Goal: Transaction & Acquisition: Purchase product/service

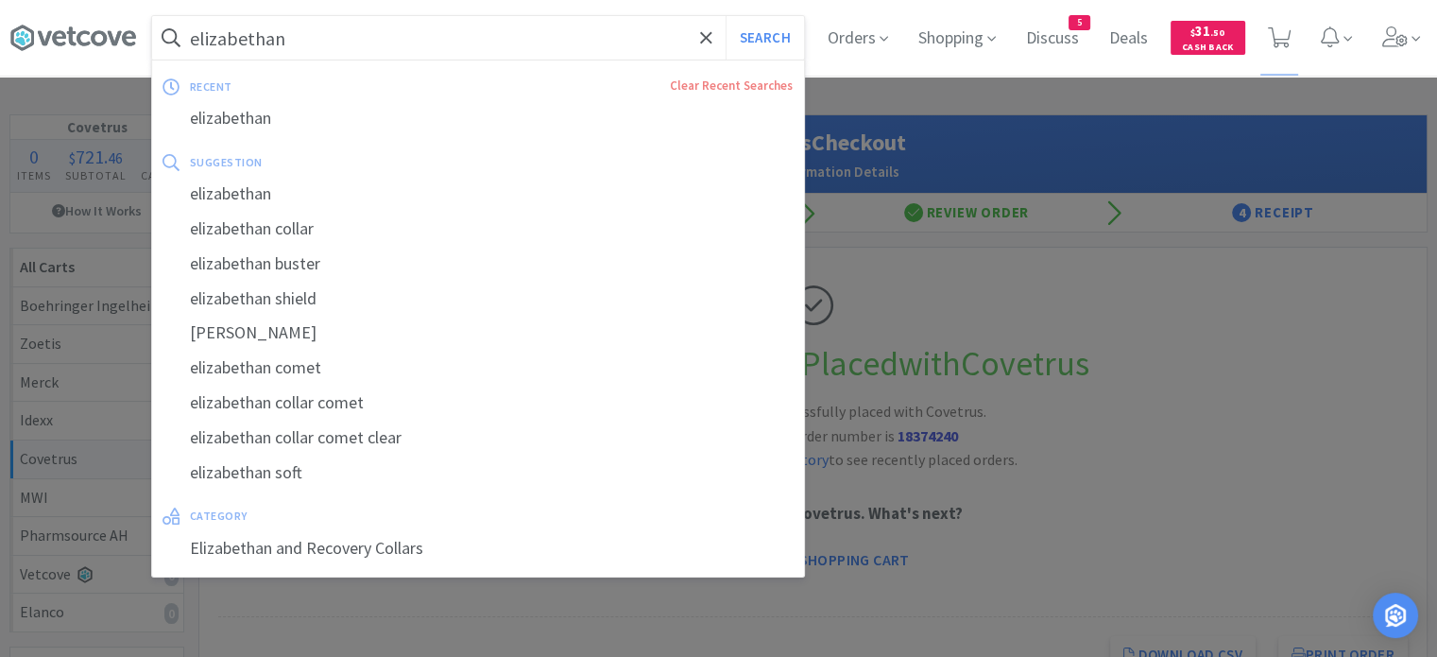
click at [533, 37] on input "elizabethan" at bounding box center [478, 37] width 652 height 43
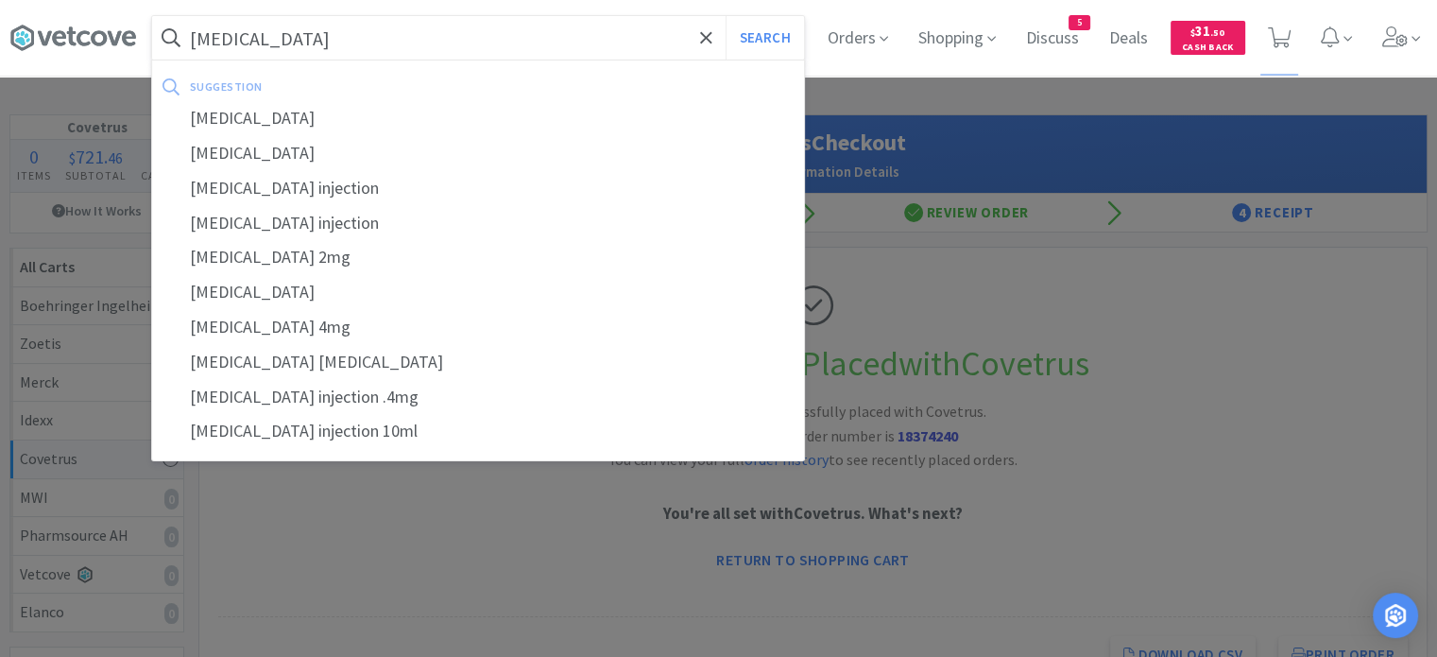
type input "[MEDICAL_DATA]"
click at [726, 16] on button "Search" at bounding box center [765, 37] width 78 height 43
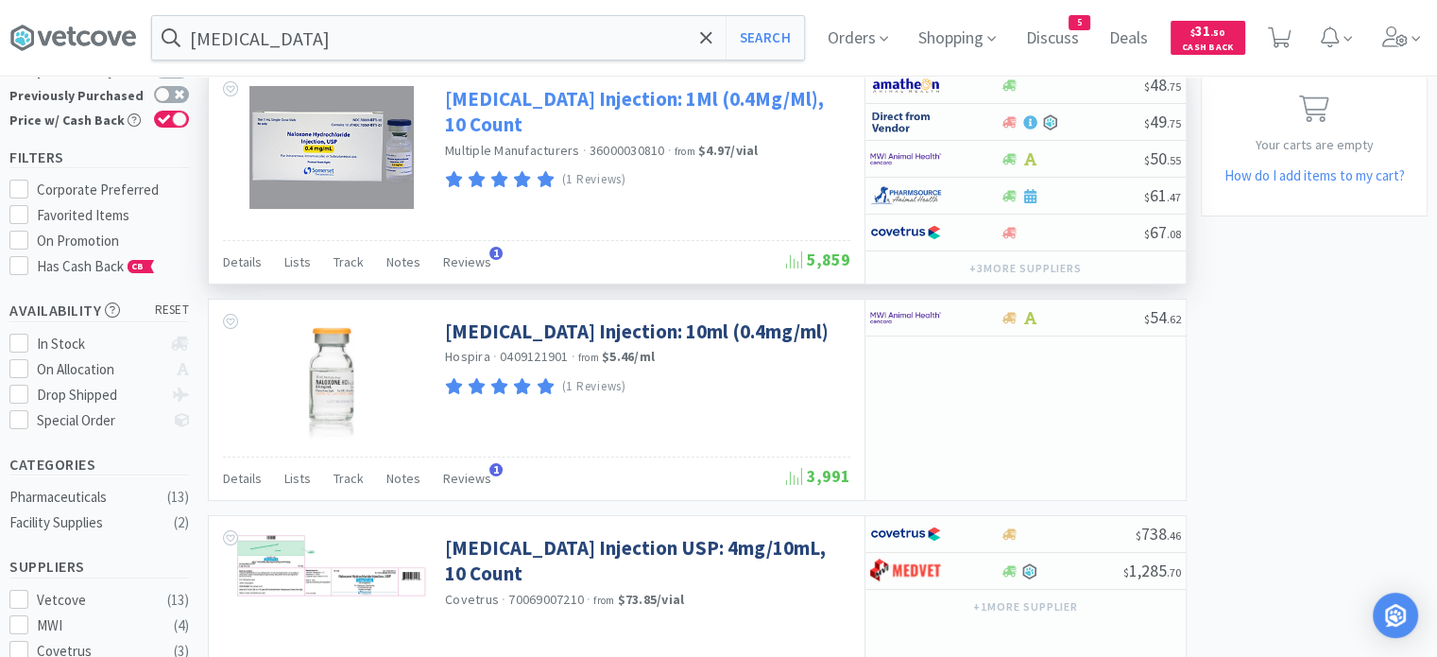
scroll to position [130, 0]
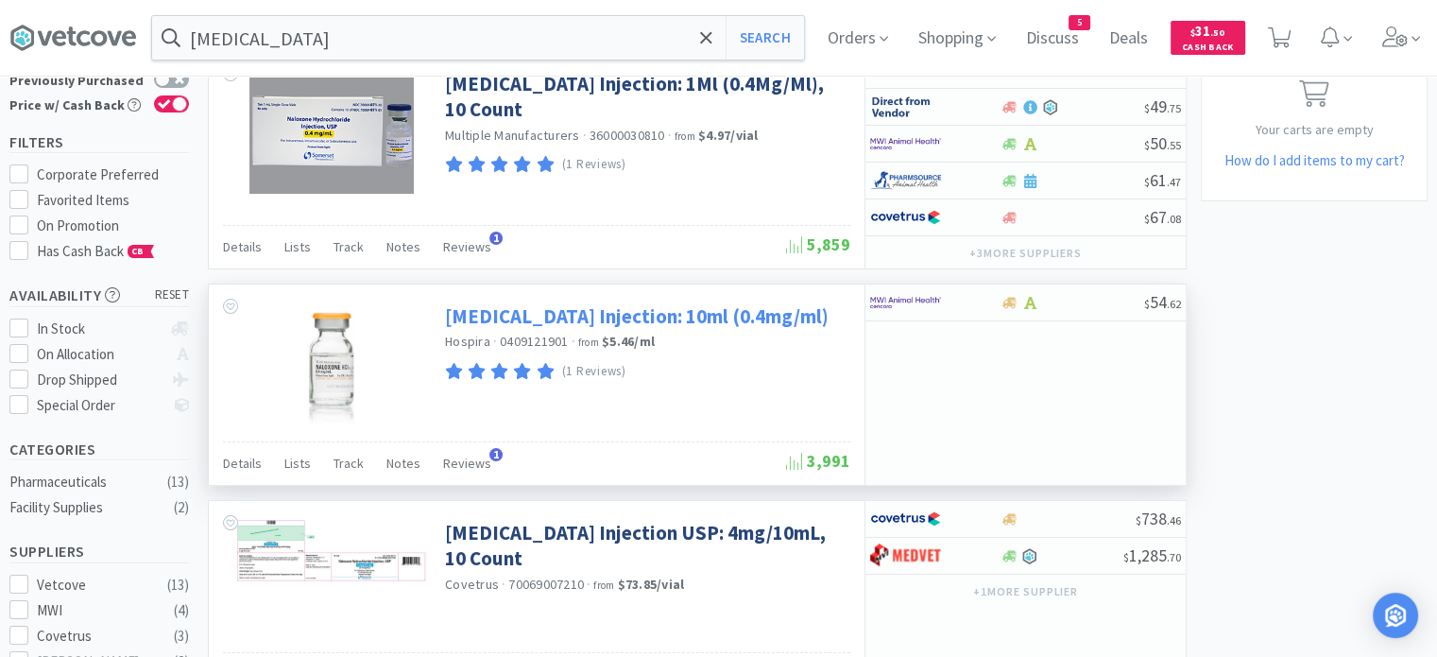
click at [643, 317] on link "[MEDICAL_DATA] Injection: 10ml (0.4mg/ml)" at bounding box center [637, 316] width 384 height 26
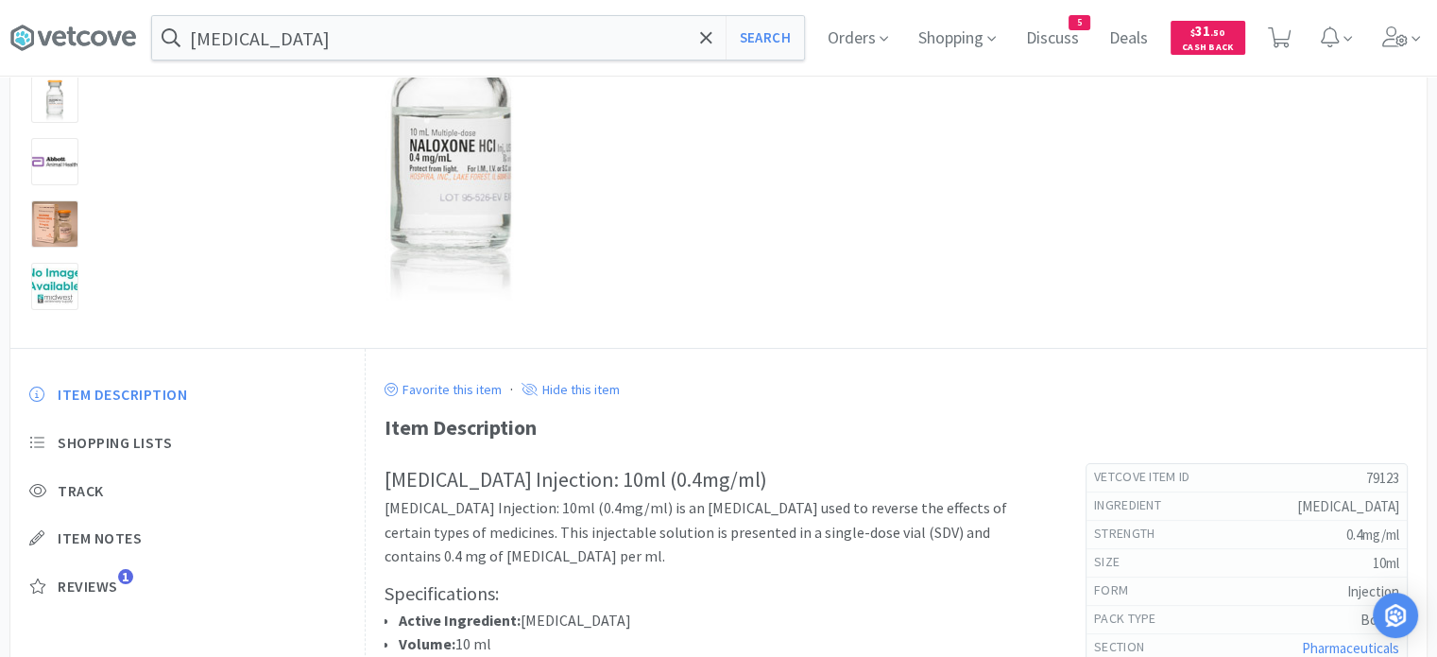
scroll to position [363, 0]
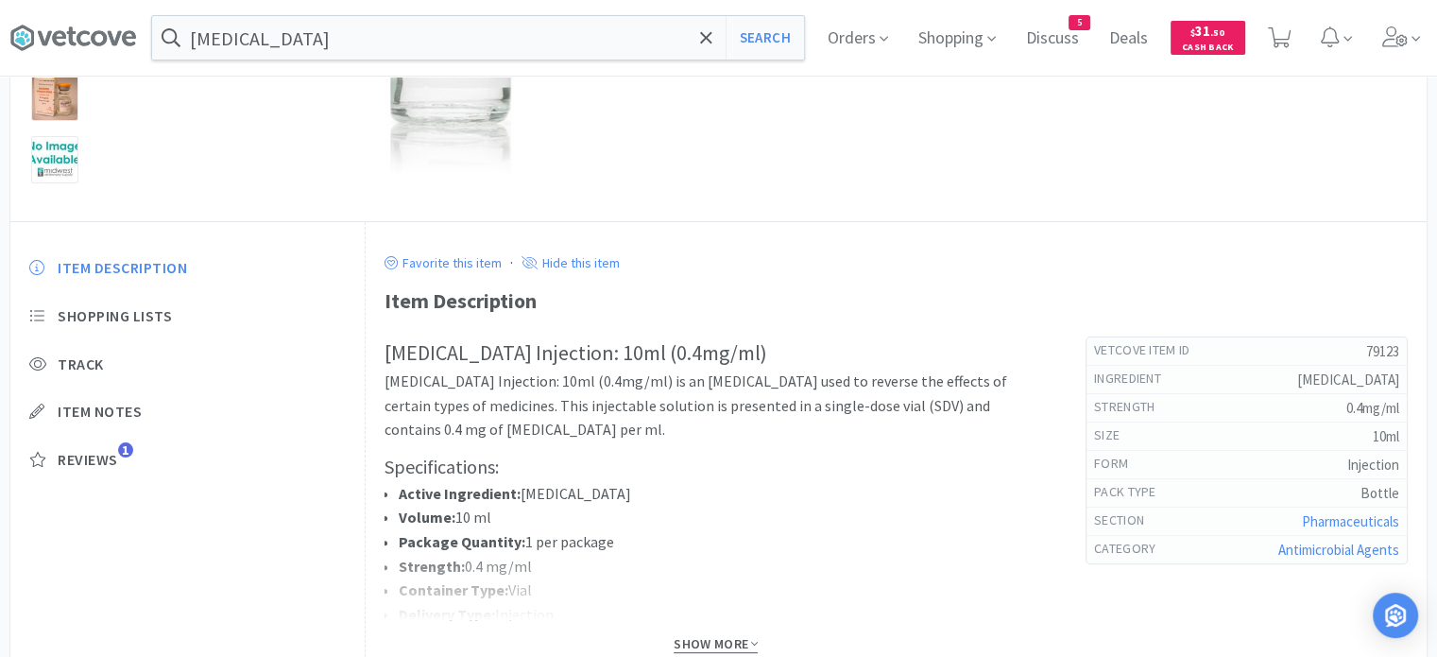
click at [696, 639] on span "Show More" at bounding box center [716, 644] width 84 height 18
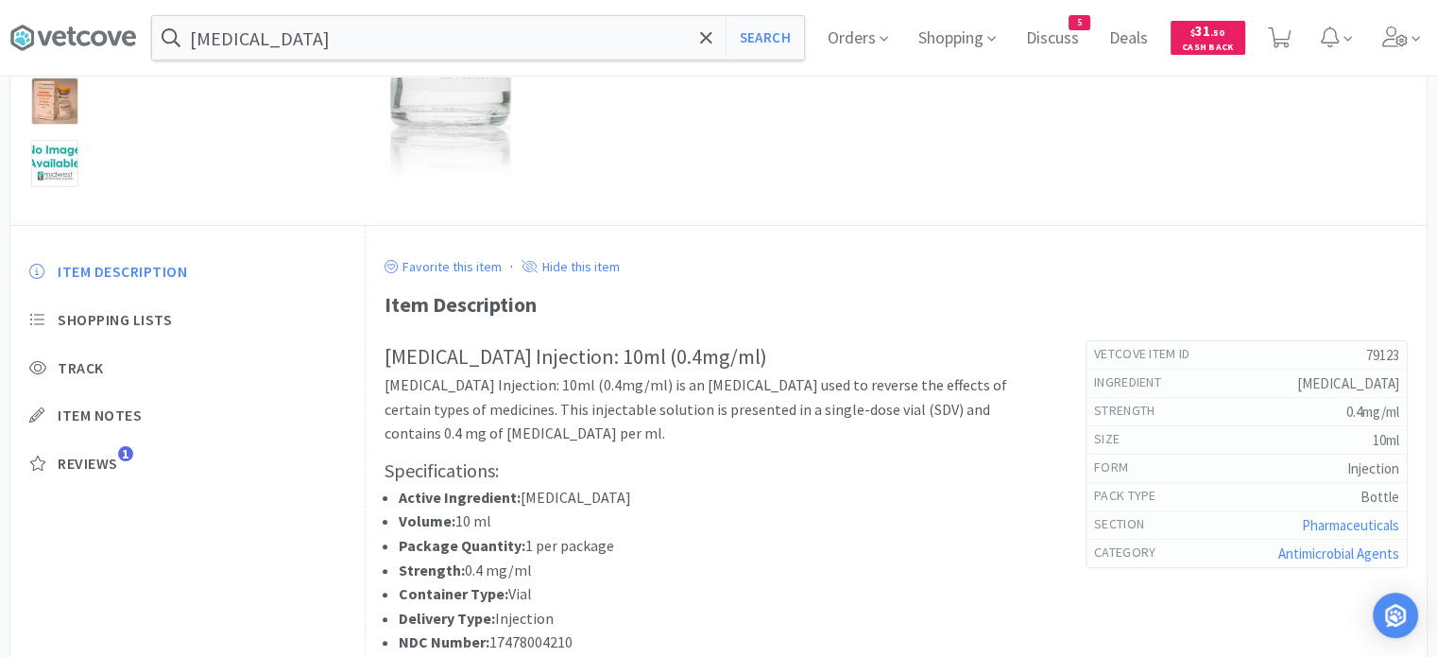
scroll to position [348, 0]
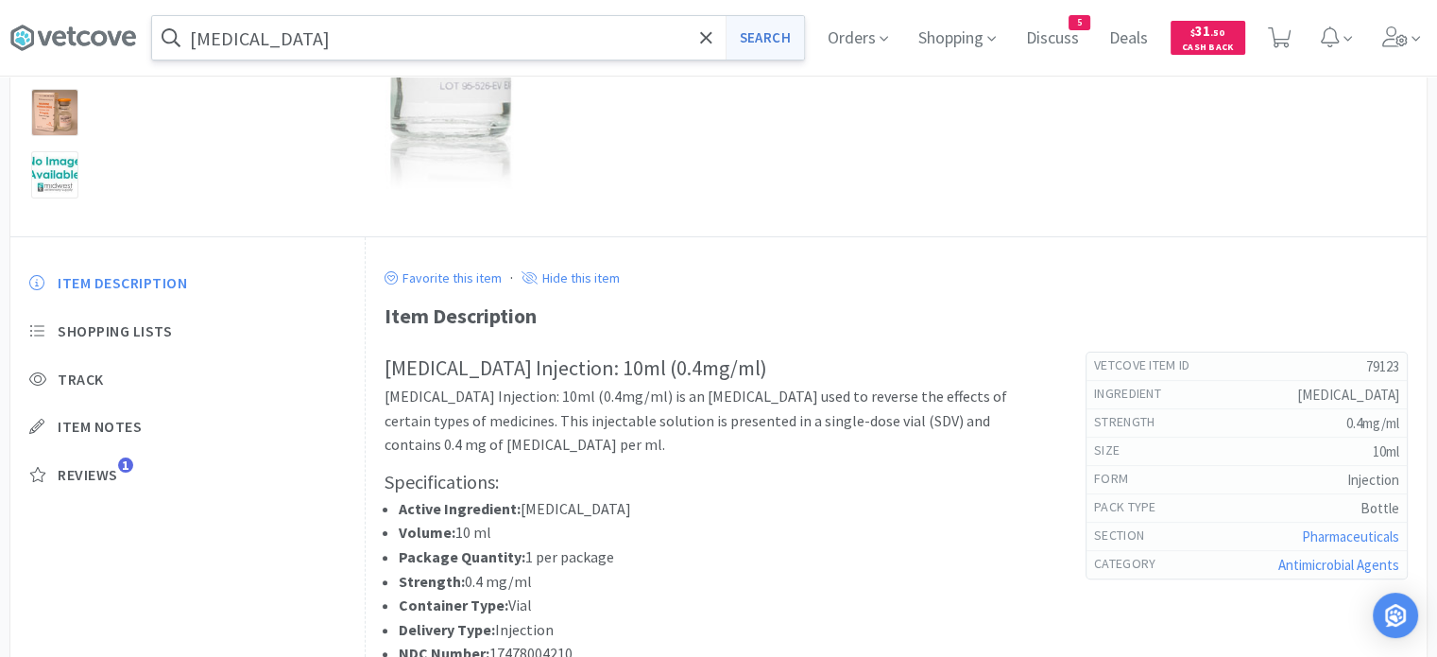
click at [786, 38] on button "Search" at bounding box center [765, 37] width 78 height 43
